Goal: Book appointment/travel/reservation

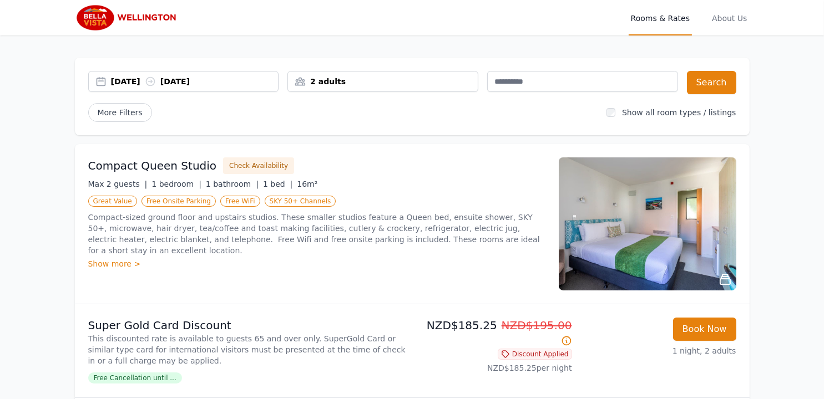
click at [126, 80] on div "[DATE] [DATE]" at bounding box center [195, 81] width 168 height 11
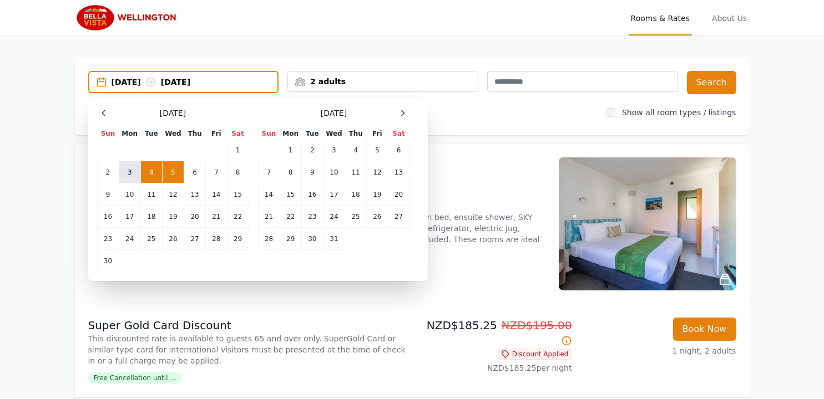
click at [129, 168] on td "3" at bounding box center [130, 172] width 22 height 22
click at [227, 84] on div "[DATE] --" at bounding box center [195, 82] width 166 height 11
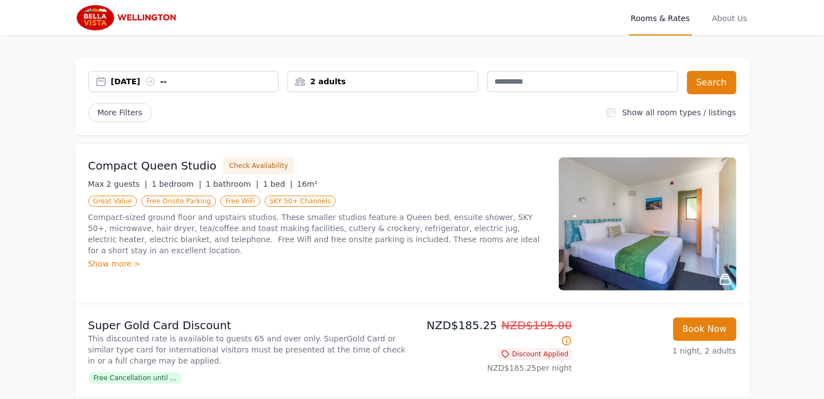
click at [179, 82] on div "[DATE] --" at bounding box center [195, 81] width 168 height 11
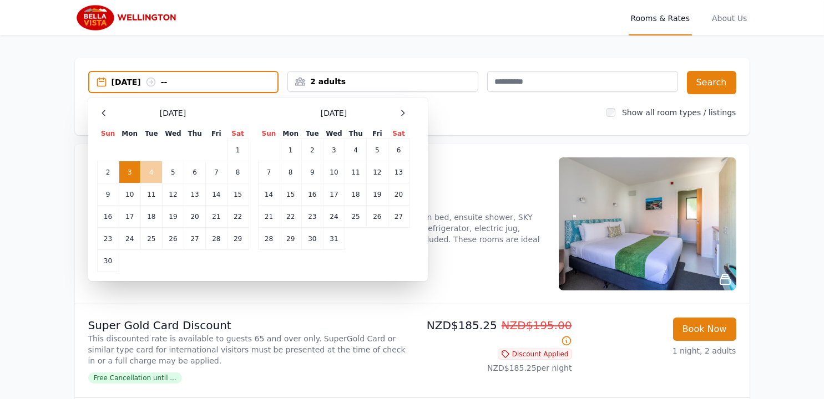
click at [148, 174] on td "4" at bounding box center [151, 172] width 22 height 22
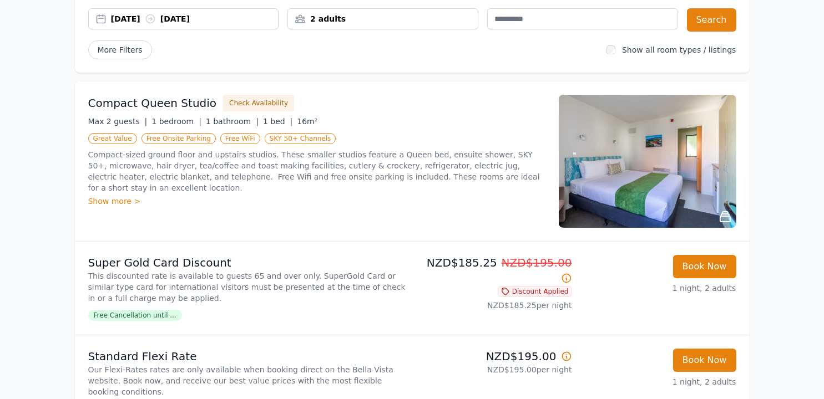
scroll to position [111, 0]
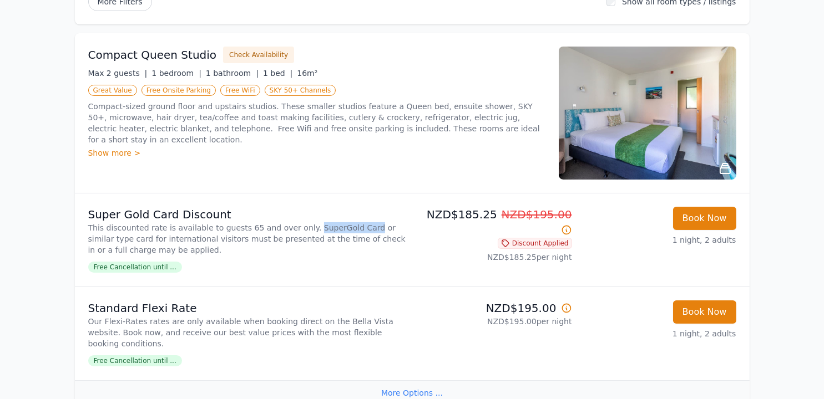
drag, startPoint x: 294, startPoint y: 226, endPoint x: 345, endPoint y: 227, distance: 51.0
click at [345, 227] on p "This discounted rate is available to guests 65 and over only. SuperGold Card or…" at bounding box center [248, 238] width 320 height 33
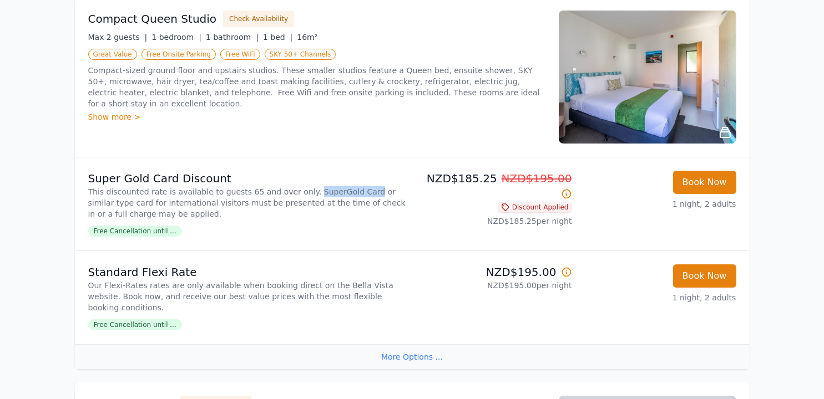
scroll to position [166, 0]
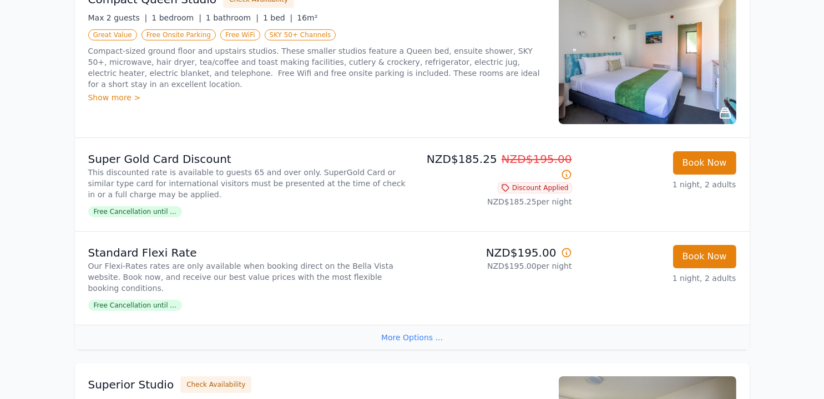
click at [150, 300] on span "Free Cancellation until ..." at bounding box center [135, 305] width 94 height 11
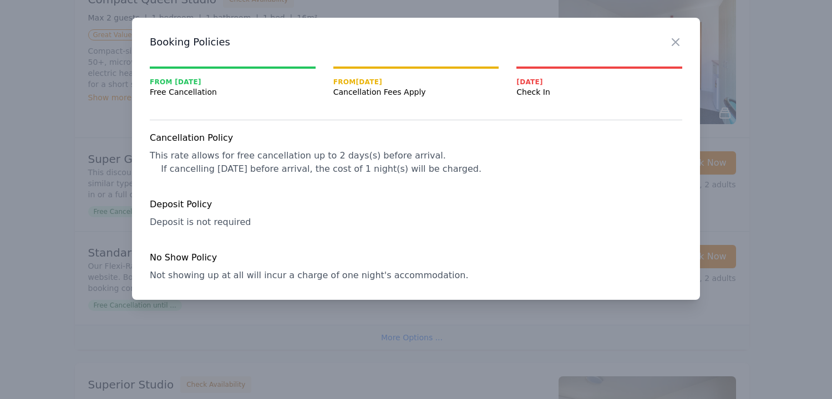
click at [375, 232] on div "Cancellation Policy This rate allows for free cancellation up to 2 days(s) befo…" at bounding box center [416, 206] width 533 height 151
click at [674, 43] on icon "button" at bounding box center [675, 42] width 7 height 7
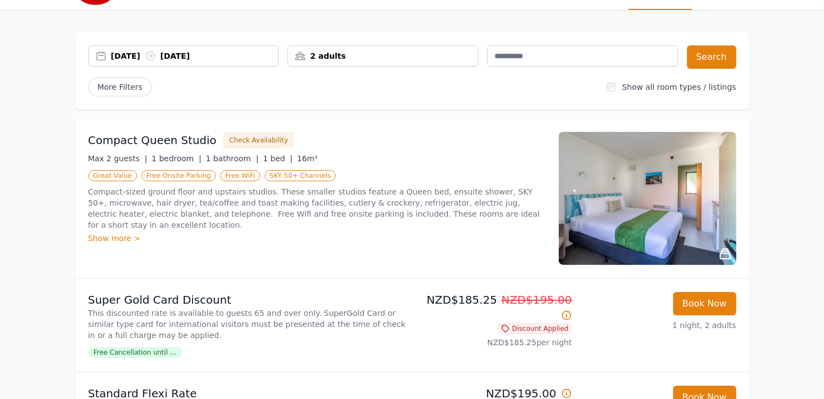
scroll to position [0, 0]
